Goal: Information Seeking & Learning: Learn about a topic

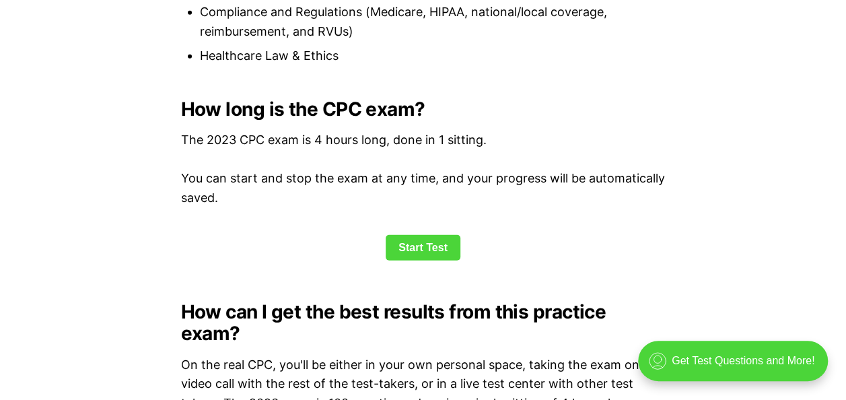
scroll to position [1764, 0]
click at [437, 241] on link "Start Test" at bounding box center [422, 248] width 75 height 26
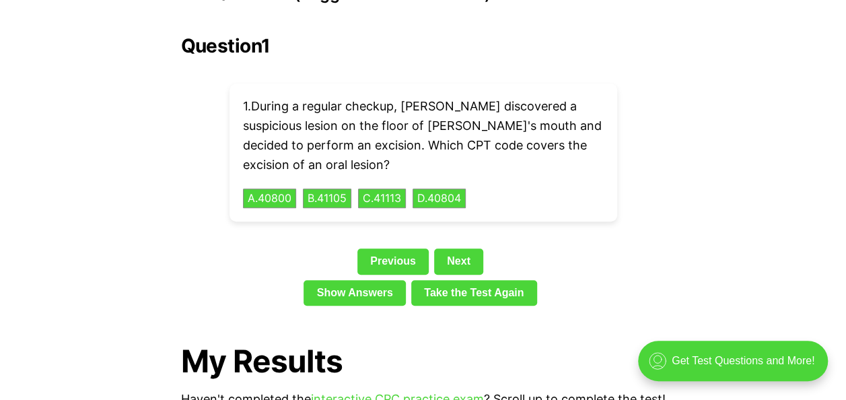
scroll to position [3069, 0]
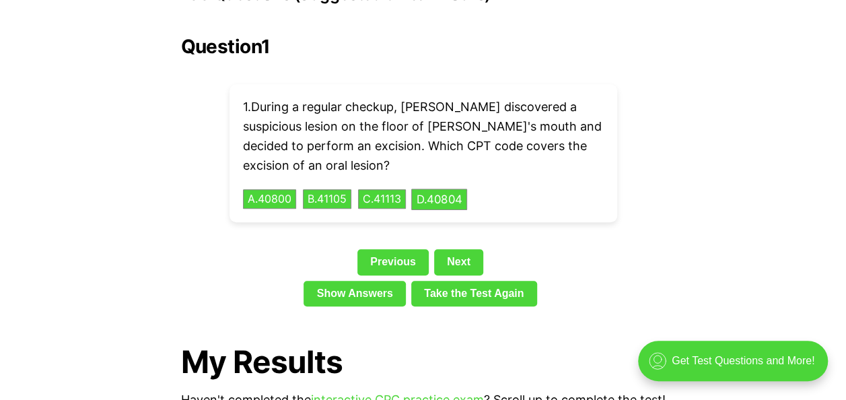
click at [454, 188] on button "D . 40804" at bounding box center [439, 198] width 56 height 21
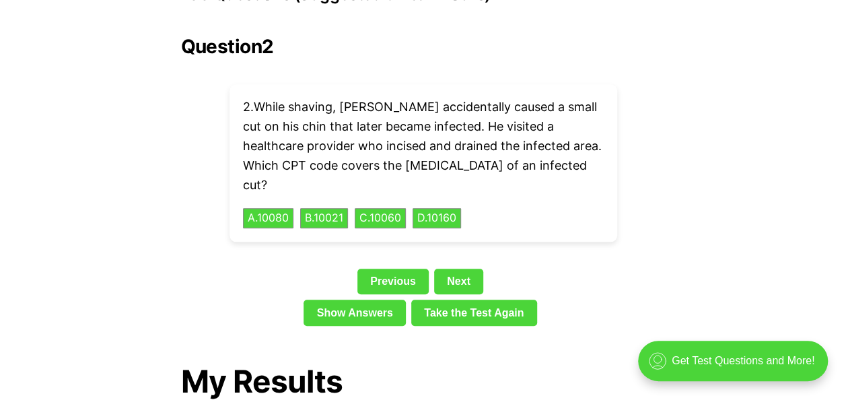
click at [272, 165] on div "2 . While shaving, [PERSON_NAME] accidentally caused a small cut on his chin th…" at bounding box center [422, 162] width 387 height 157
click at [271, 208] on button "A . 10080" at bounding box center [267, 218] width 53 height 21
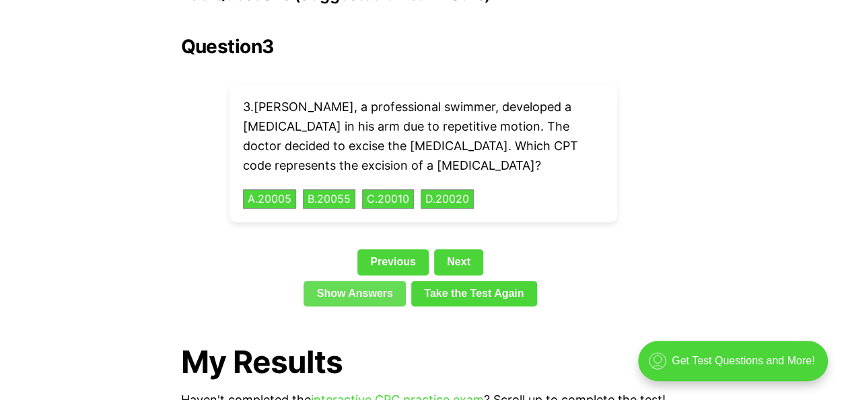
click at [336, 280] on link "Show Answers" at bounding box center [354, 293] width 102 height 26
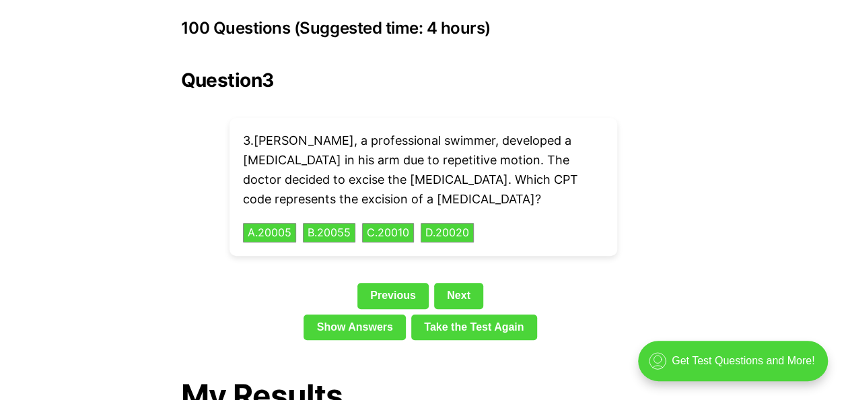
scroll to position [3034, 0]
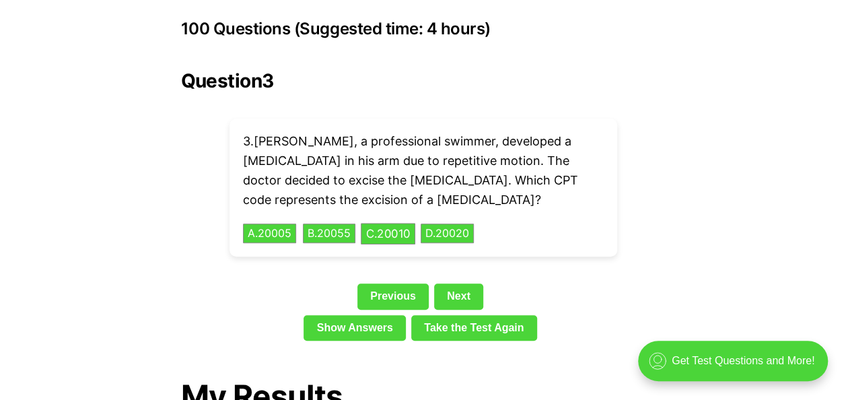
click at [400, 223] on button "C . 20010" at bounding box center [388, 233] width 54 height 21
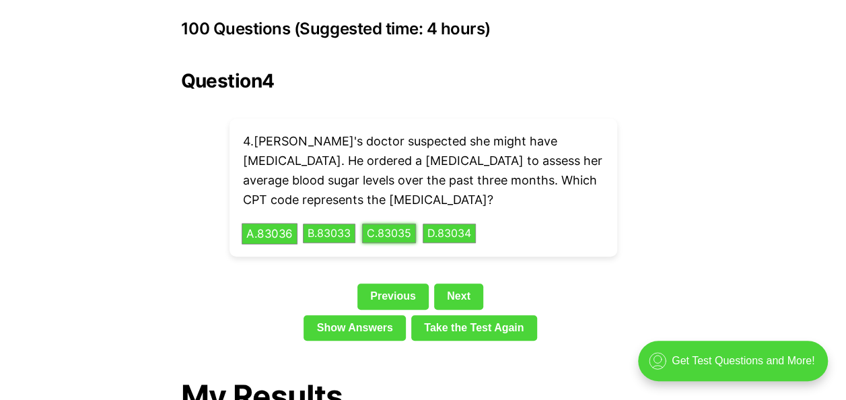
click at [269, 223] on button "A . 83036" at bounding box center [269, 233] width 56 height 21
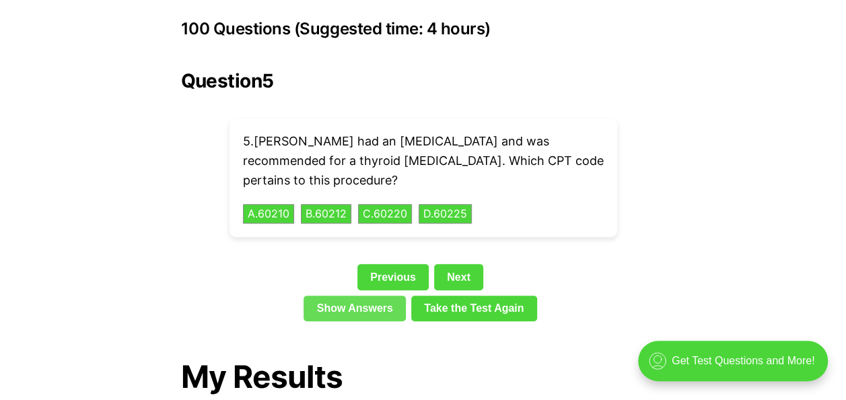
click at [357, 295] on link "Show Answers" at bounding box center [354, 308] width 102 height 26
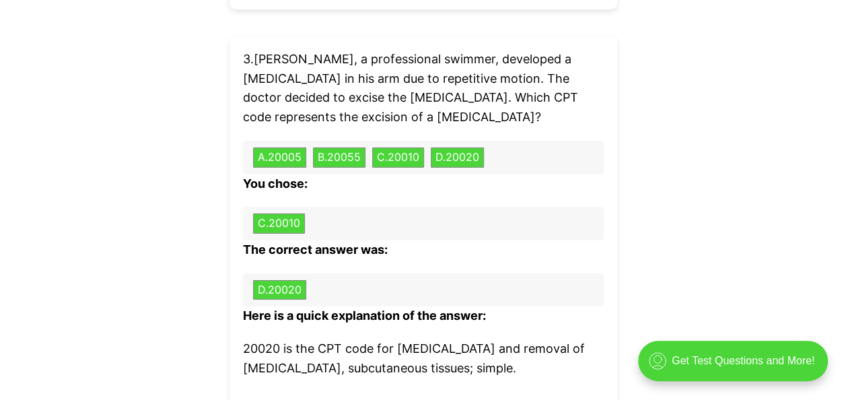
scroll to position [4941, 0]
